Goal: Register for event/course

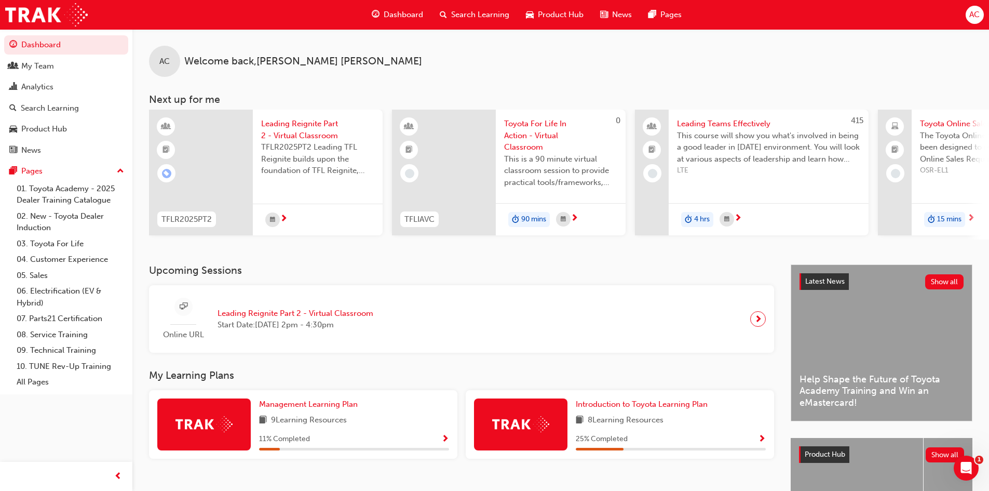
click at [308, 178] on div "TFLR2025PT2 Leading TFL Reignite builds upon the foundation of TFL Reignite, re…" at bounding box center [317, 162] width 113 height 42
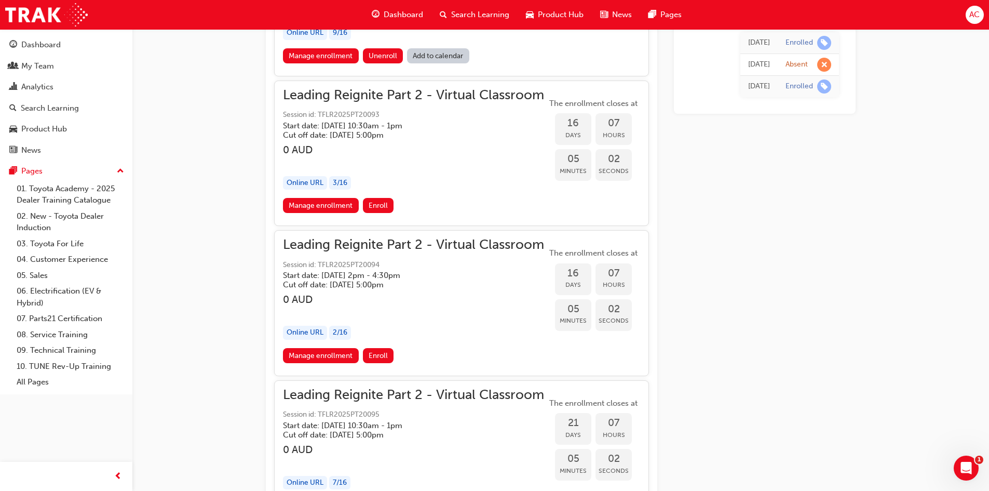
scroll to position [3294, 0]
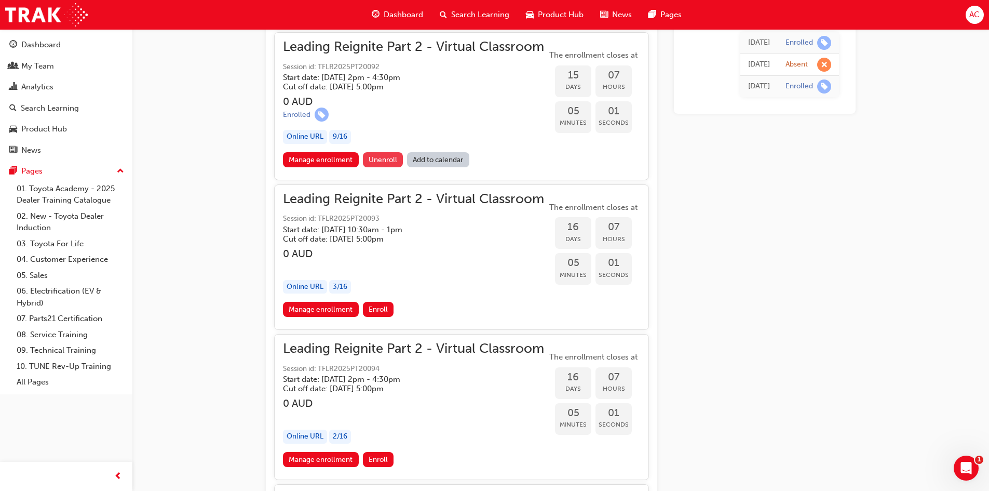
click at [380, 159] on span "Unenroll" at bounding box center [383, 159] width 29 height 9
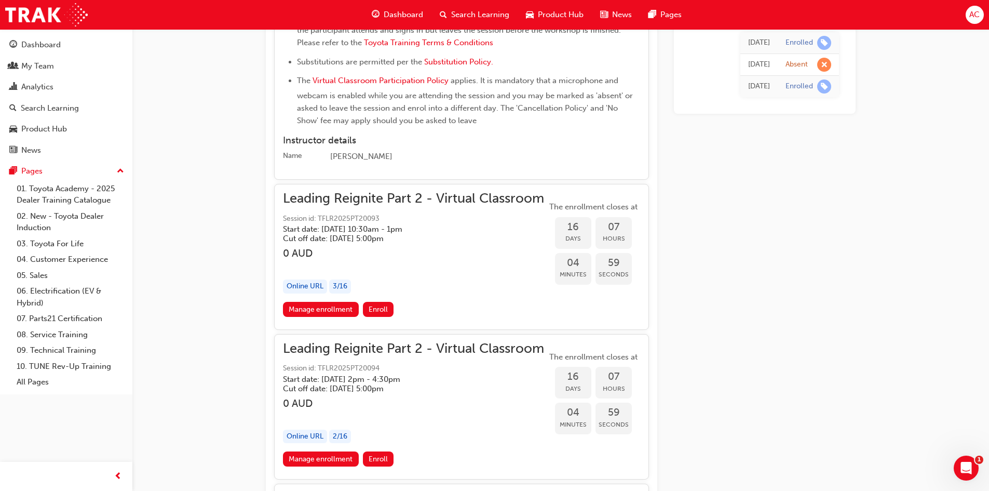
scroll to position [3813, 0]
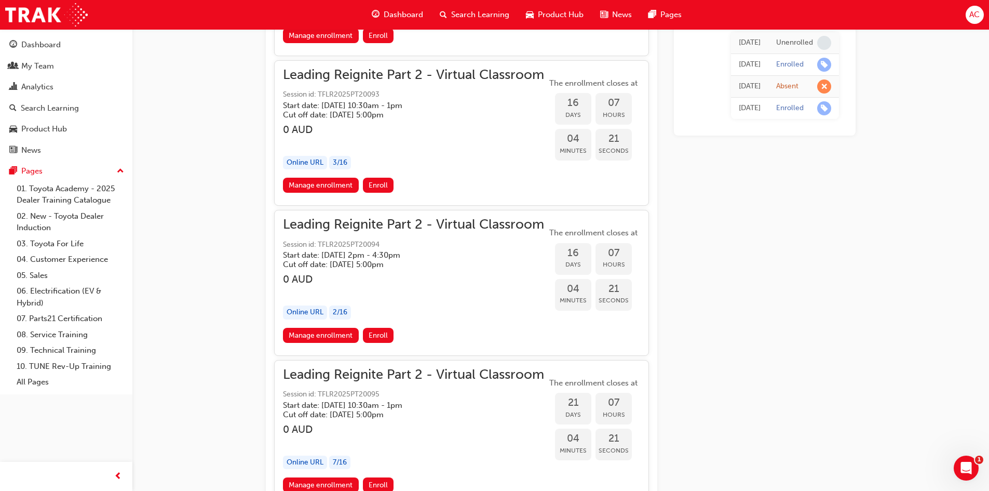
scroll to position [3412, 0]
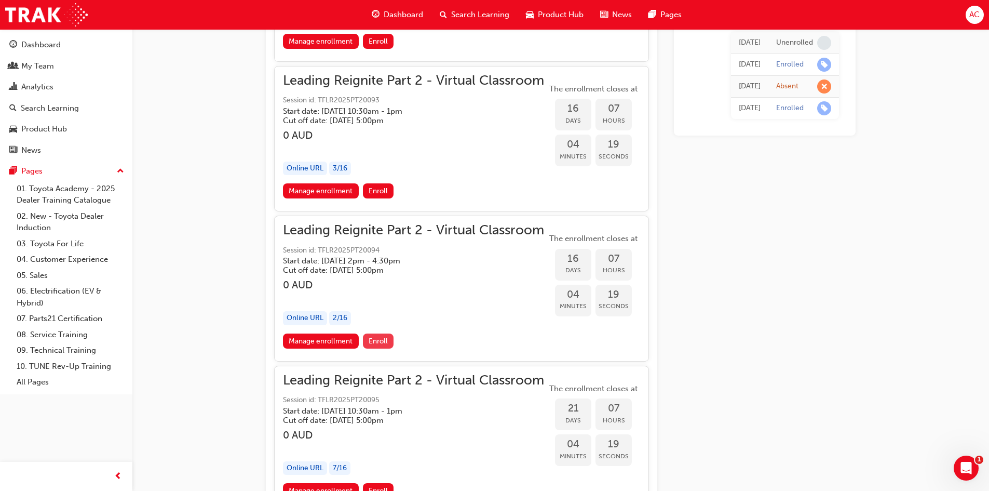
click at [382, 341] on span "Enroll" at bounding box center [378, 340] width 19 height 9
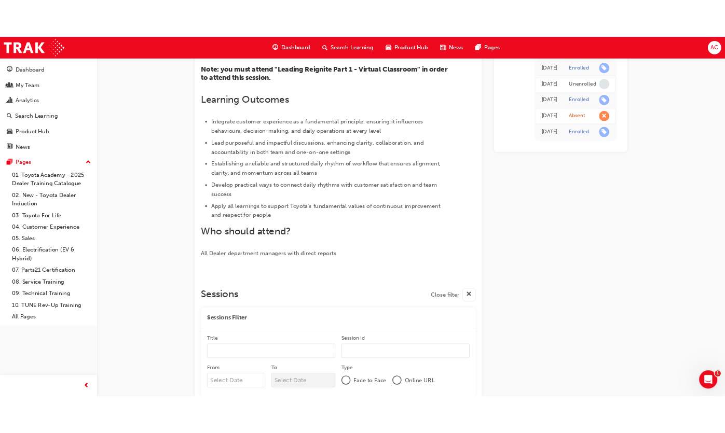
scroll to position [334, 0]
